Goal: Task Accomplishment & Management: Use online tool/utility

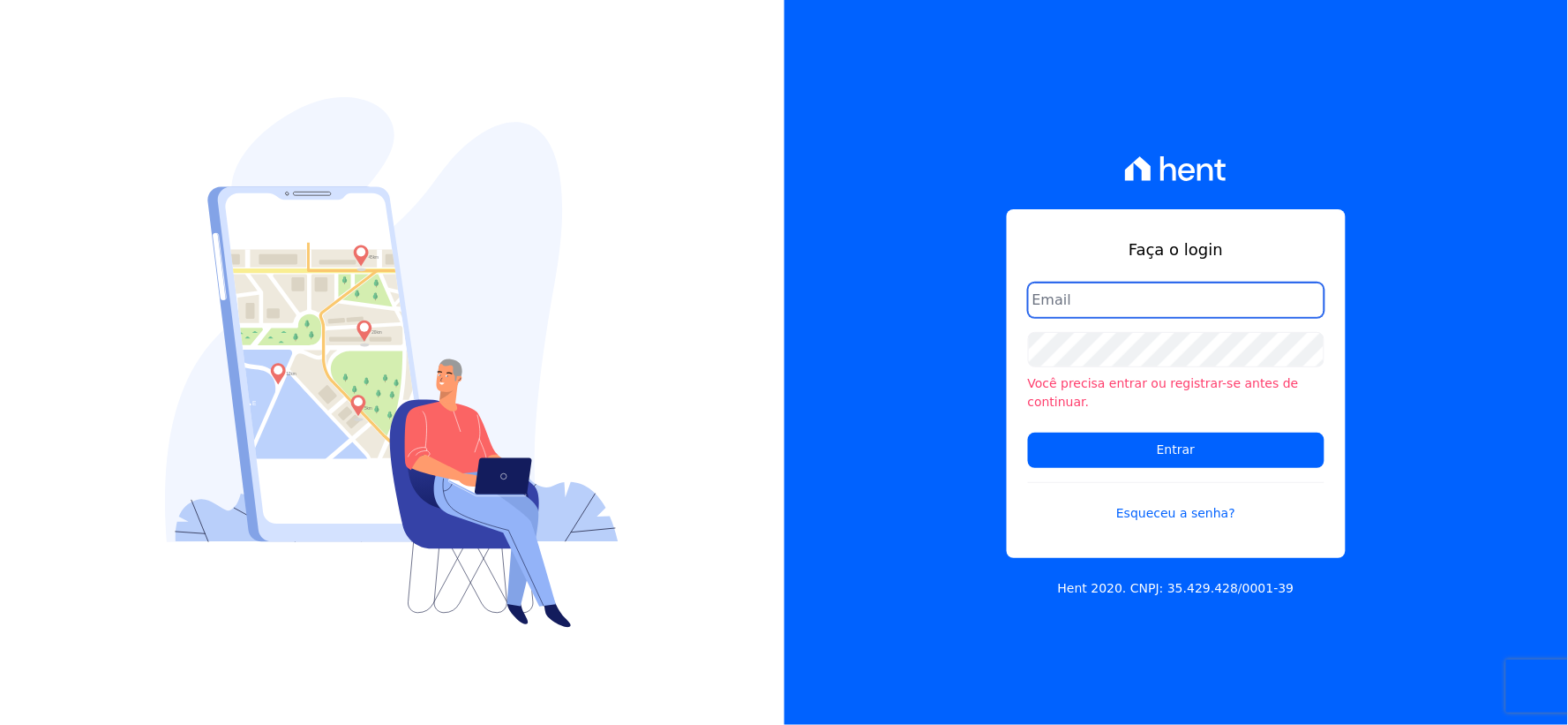
click at [1074, 292] on input "email" at bounding box center [1176, 300] width 296 height 35
type input "rh@cesariengenharia.com.br"
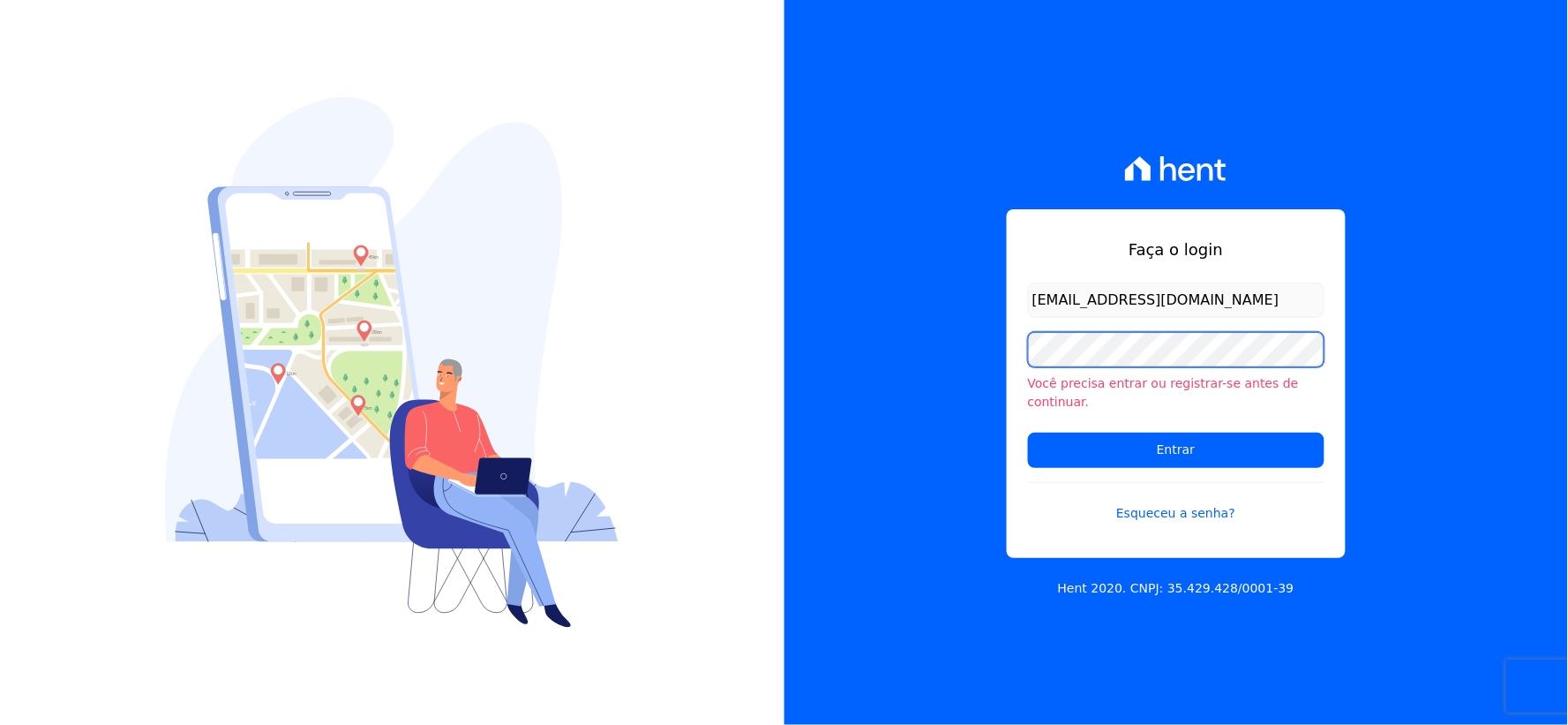
click at [808, 343] on div "Faça o login rh@cesariengenharia.com.br Você precisa entrar ou registrar-se ant…" at bounding box center [1176, 362] width 784 height 725
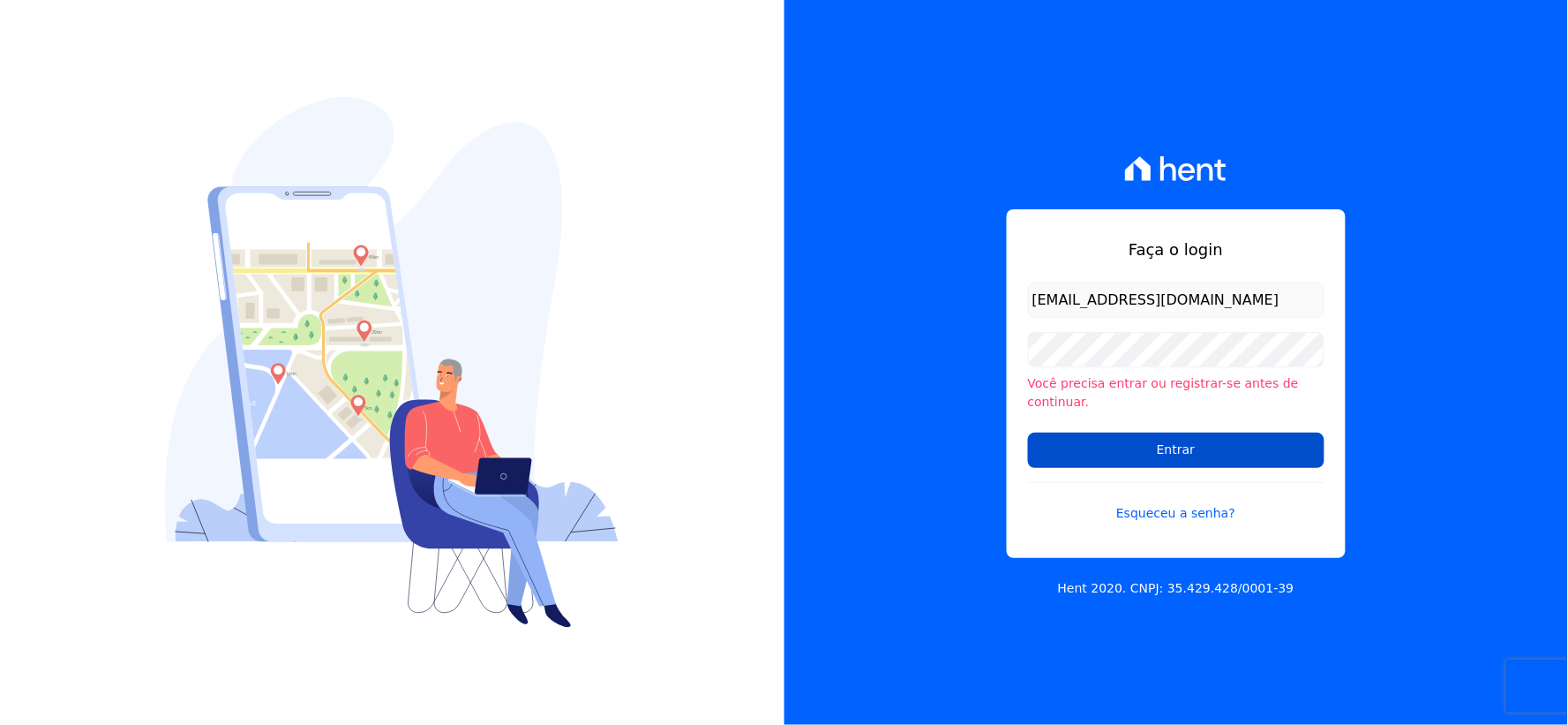
click at [1131, 447] on input "Entrar" at bounding box center [1176, 450] width 296 height 35
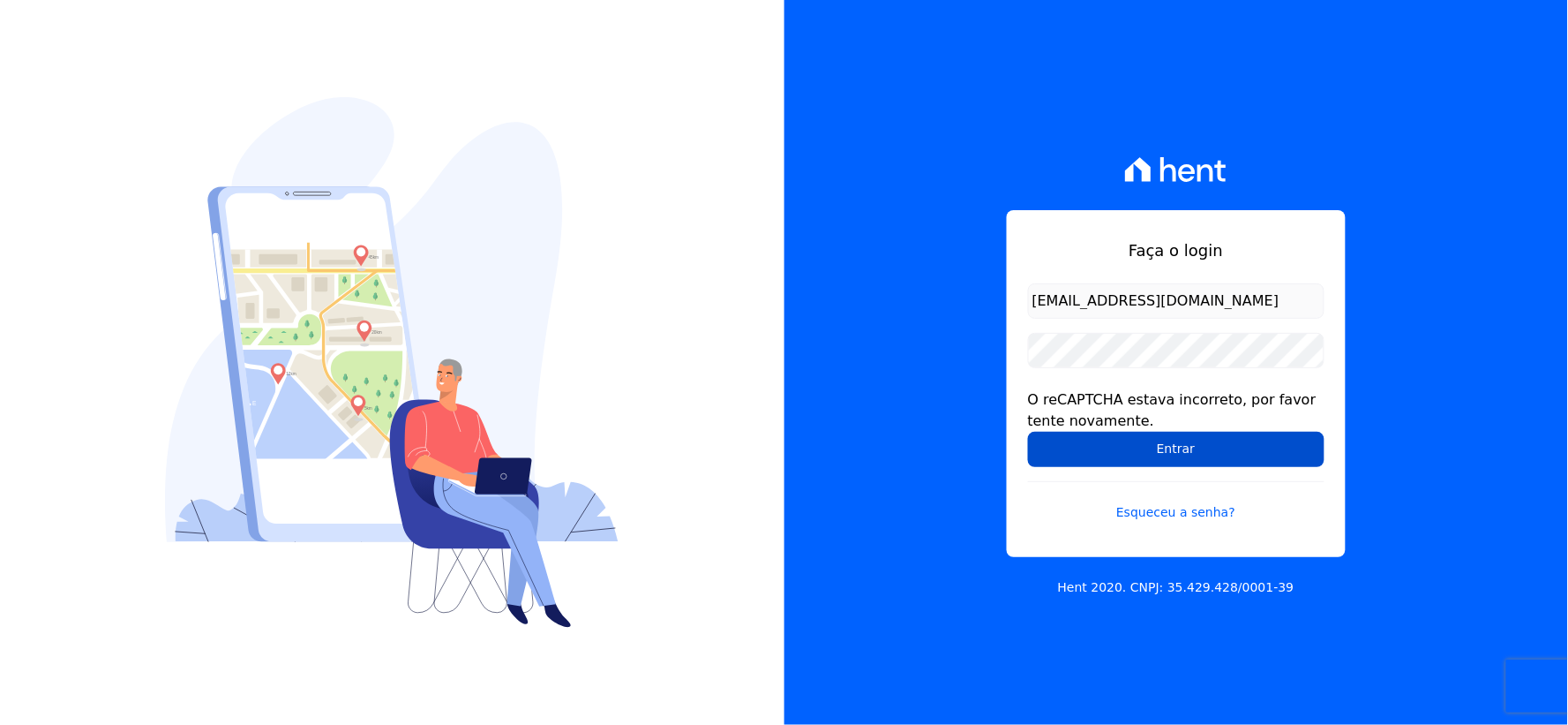
click at [1114, 459] on input "Entrar" at bounding box center [1176, 449] width 296 height 35
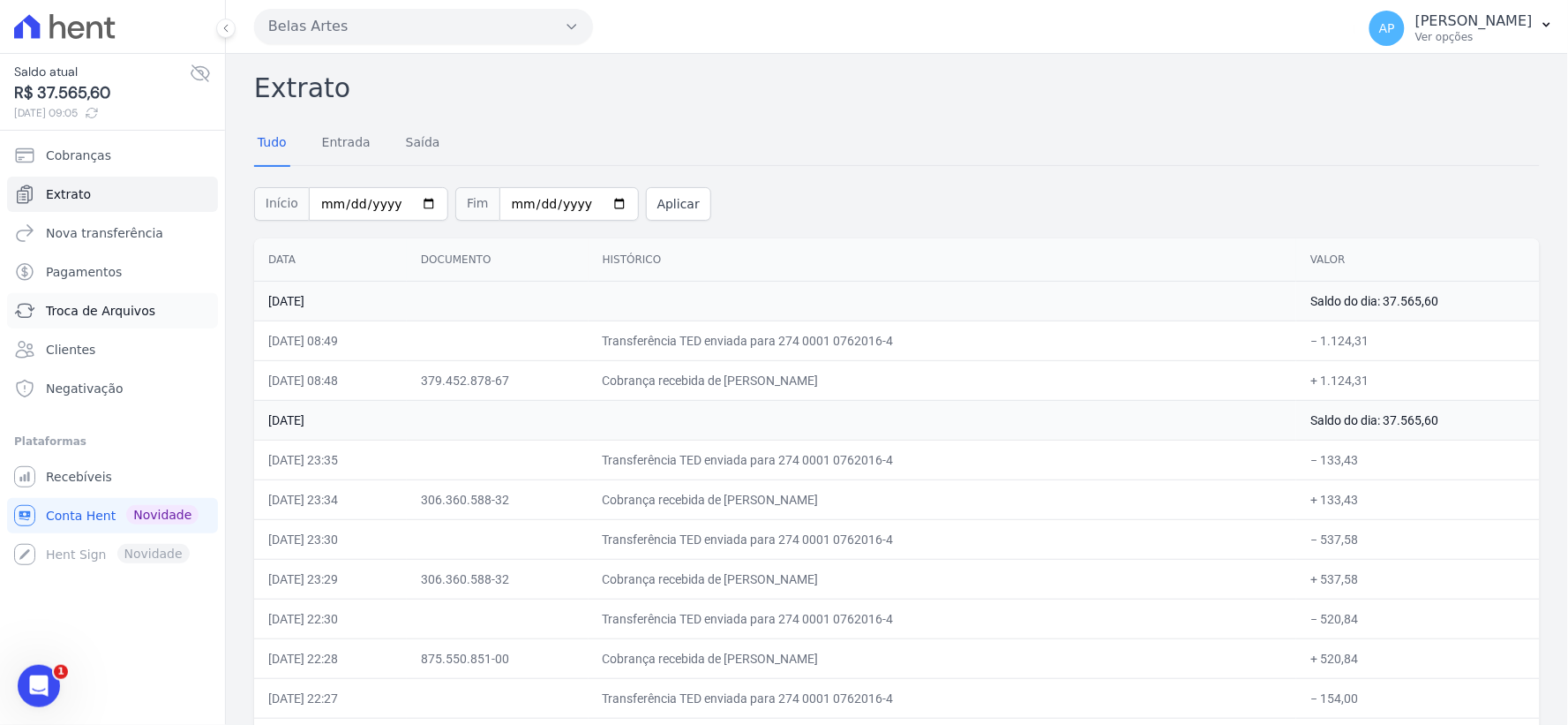
click at [100, 304] on span "Troca de Arquivos" at bounding box center [100, 310] width 109 height 18
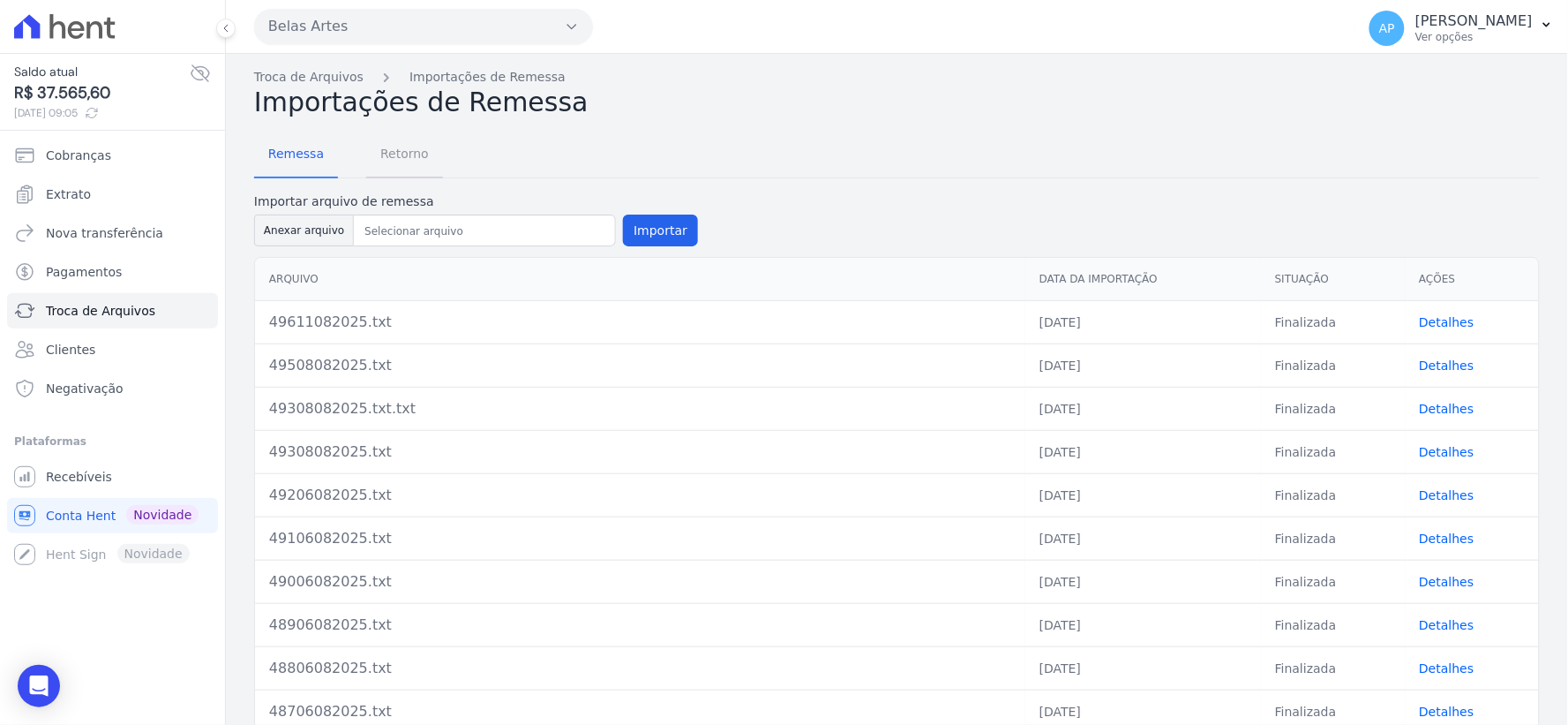
click at [404, 150] on span "Retorno" at bounding box center [404, 153] width 70 height 35
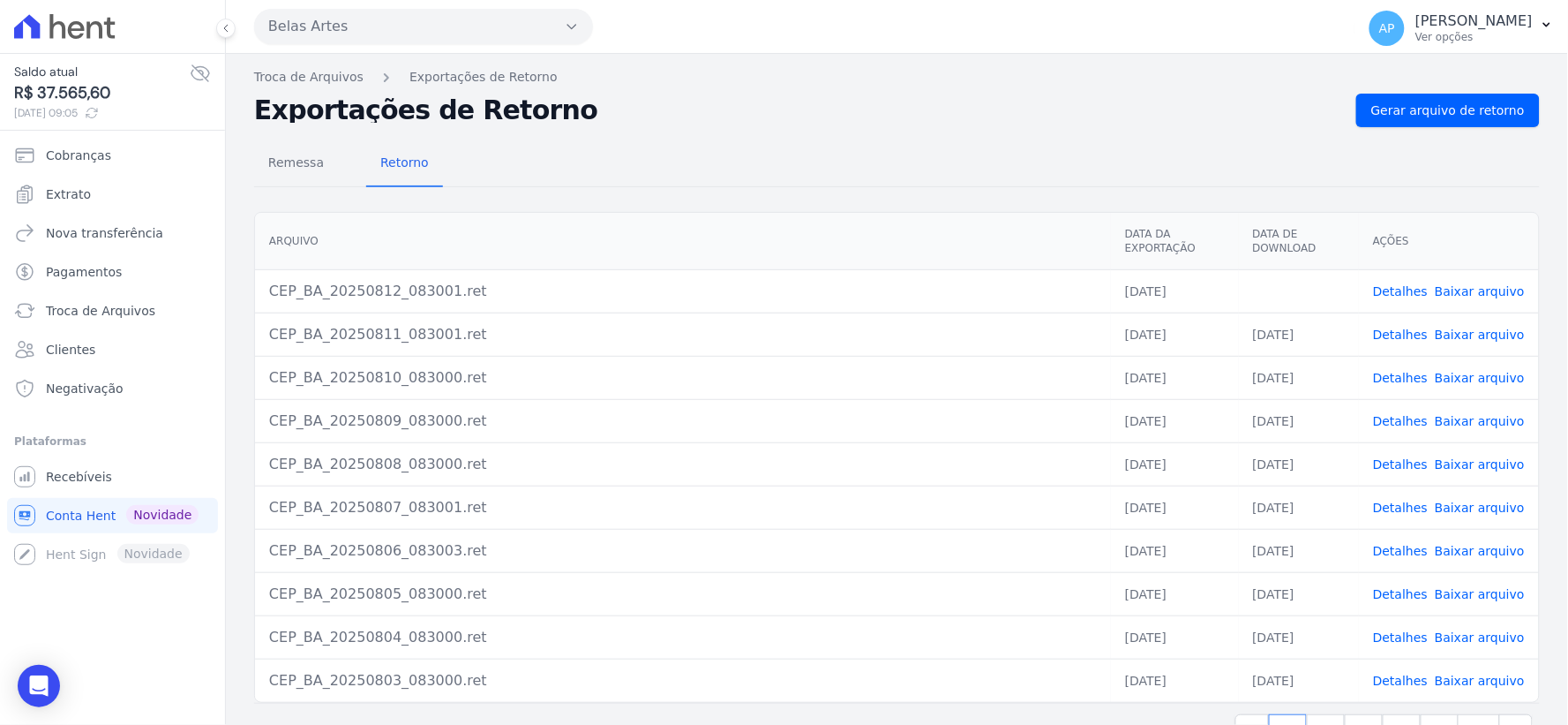
click at [1453, 292] on link "Baixar arquivo" at bounding box center [1479, 291] width 90 height 14
